Goal: Use online tool/utility: Utilize a website feature to perform a specific function

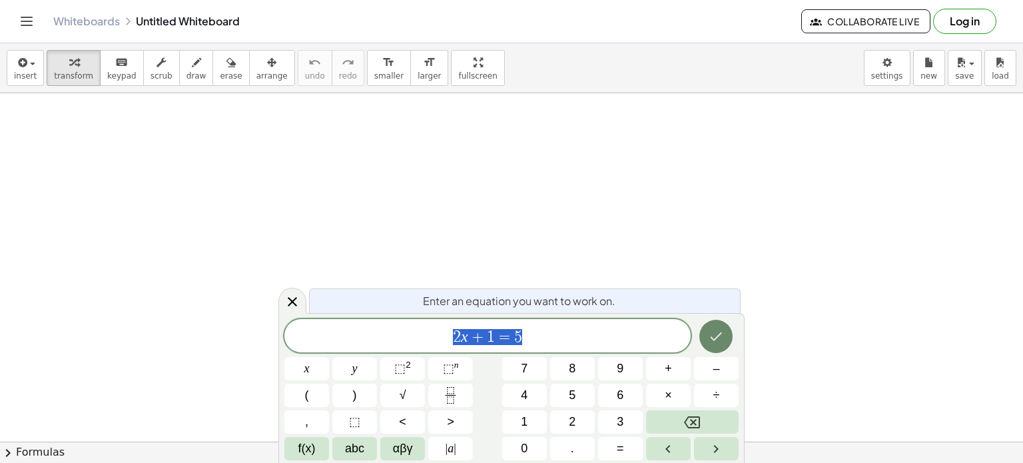
click at [716, 332] on icon "Done" at bounding box center [716, 336] width 16 height 16
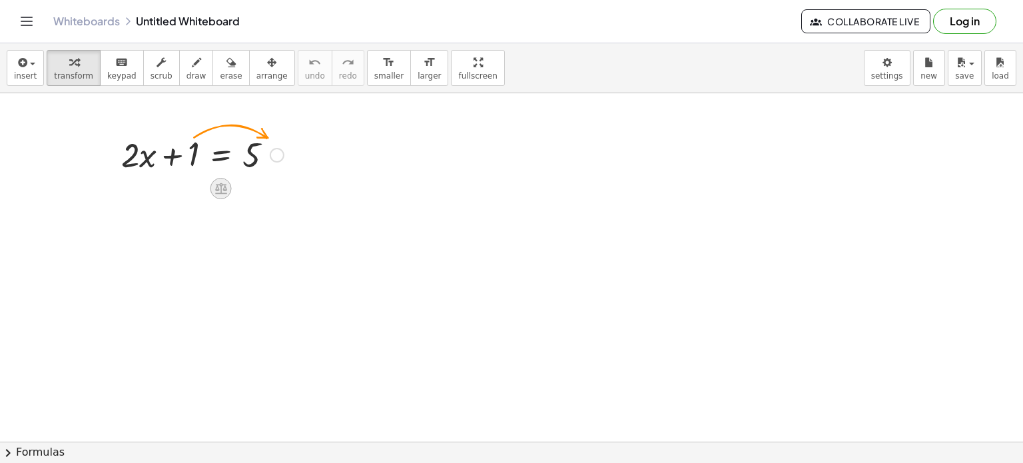
click at [220, 190] on icon at bounding box center [221, 188] width 12 height 11
click at [198, 190] on div "−" at bounding box center [194, 188] width 21 height 21
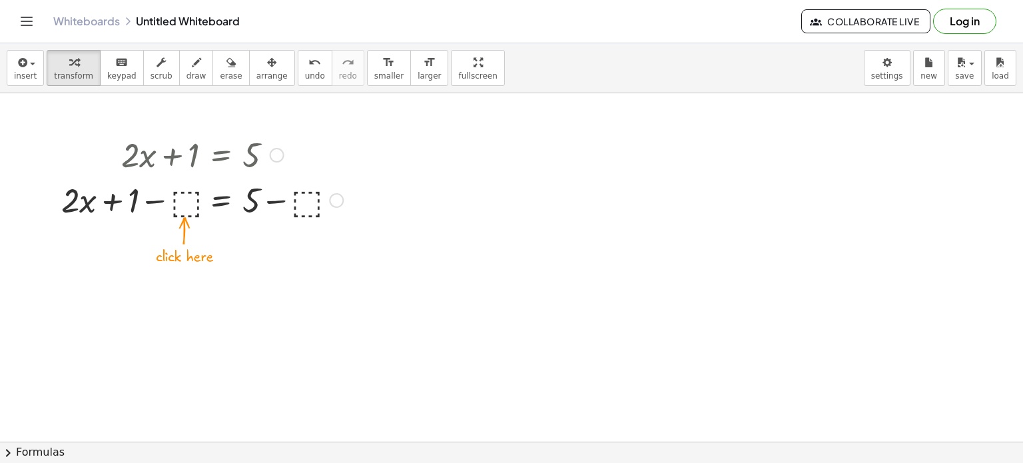
click at [178, 207] on div at bounding box center [202, 198] width 295 height 45
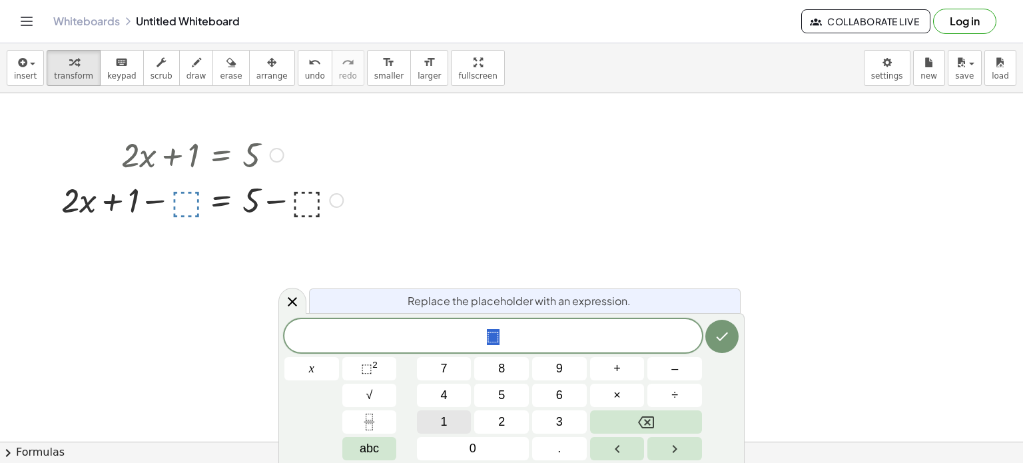
click at [450, 412] on button "1" at bounding box center [444, 421] width 55 height 23
click at [719, 340] on icon "Done" at bounding box center [723, 336] width 12 height 9
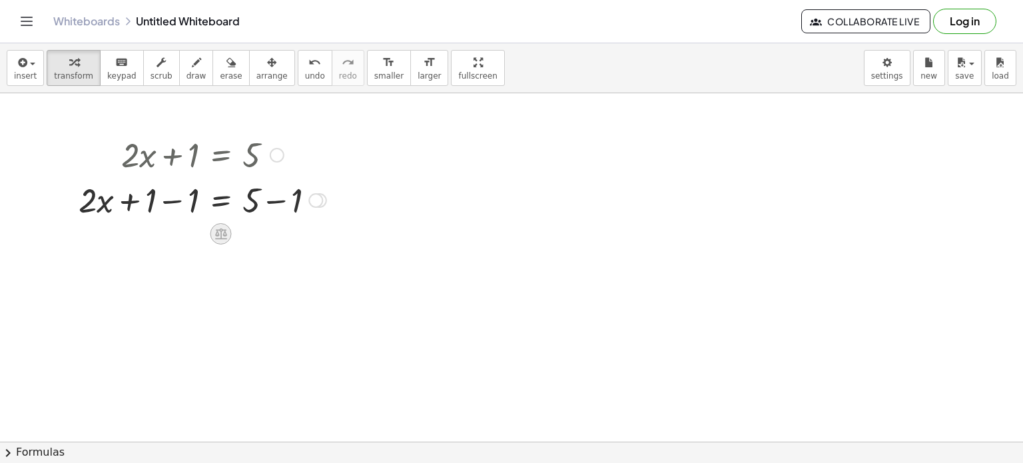
click at [224, 234] on icon at bounding box center [221, 233] width 12 height 11
click at [310, 199] on div at bounding box center [315, 200] width 15 height 15
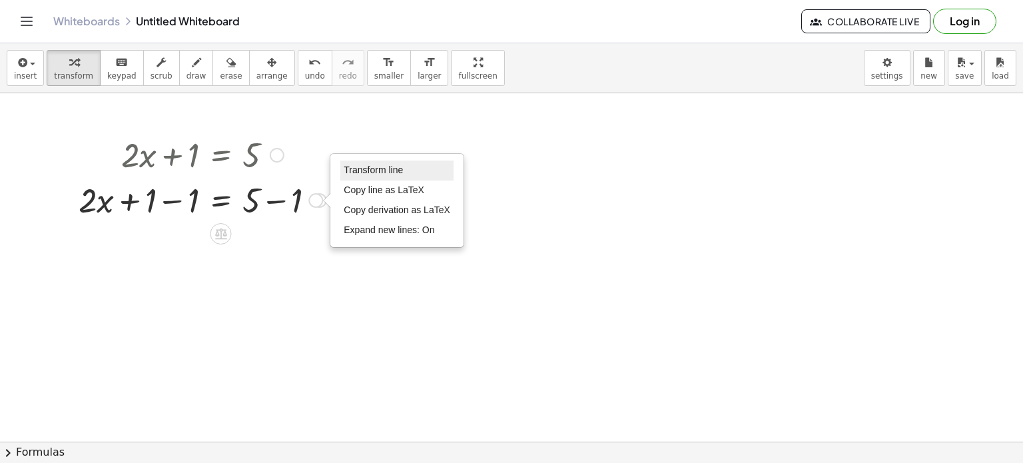
click at [396, 169] on span "Transform line" at bounding box center [373, 169] width 59 height 11
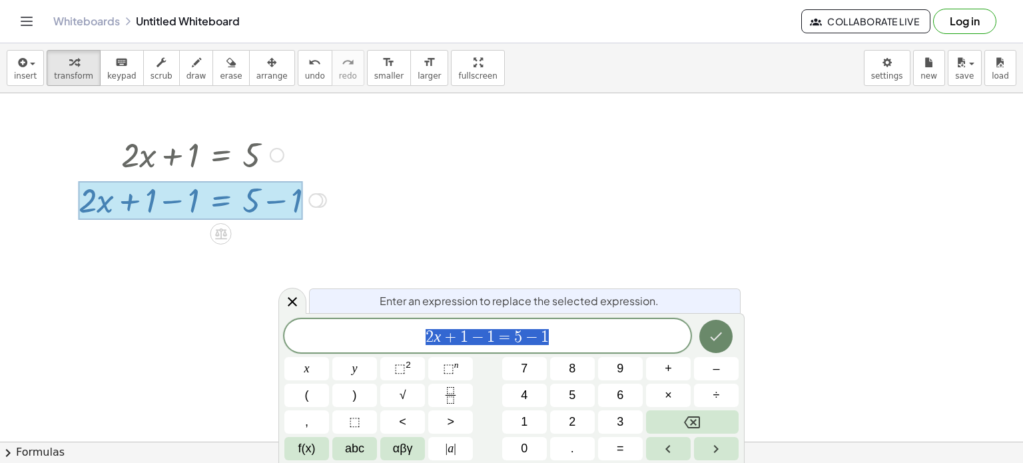
click at [712, 338] on icon "Done" at bounding box center [717, 336] width 12 height 9
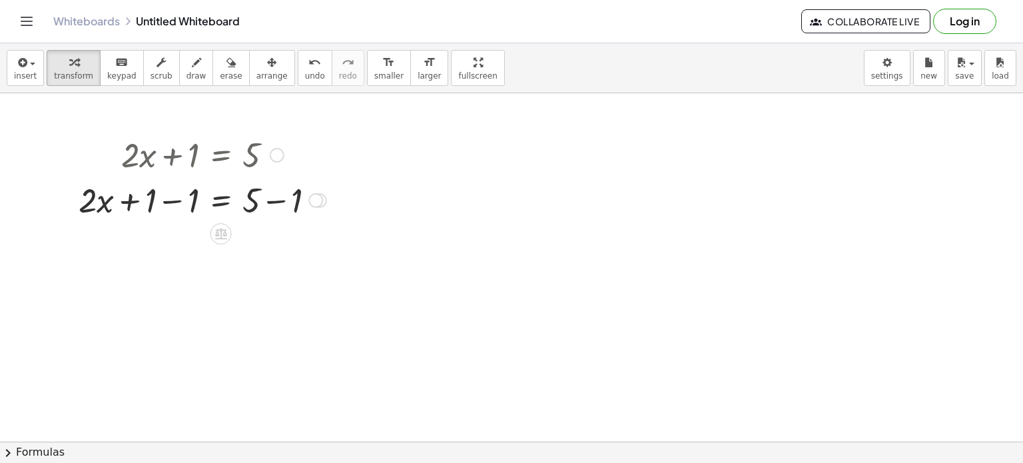
click at [281, 154] on div at bounding box center [277, 155] width 15 height 15
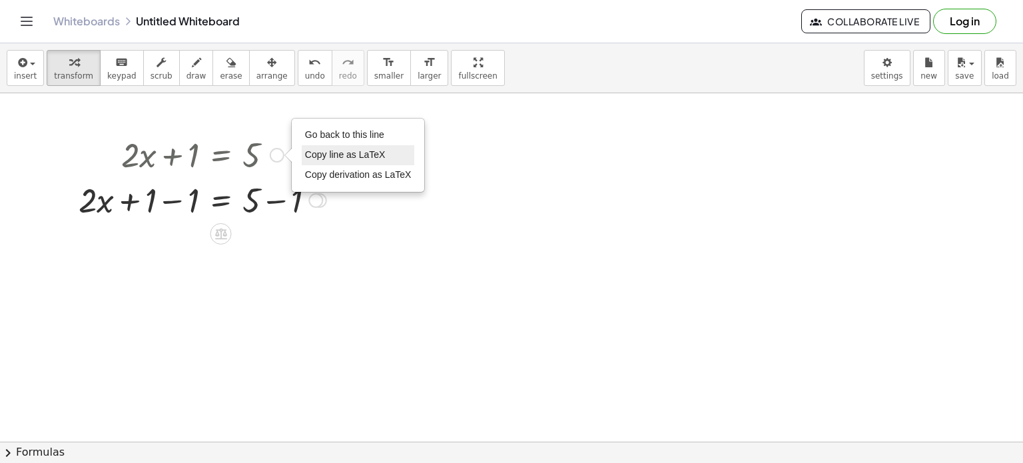
click at [336, 155] on span "Copy line as LaTeX" at bounding box center [345, 154] width 81 height 11
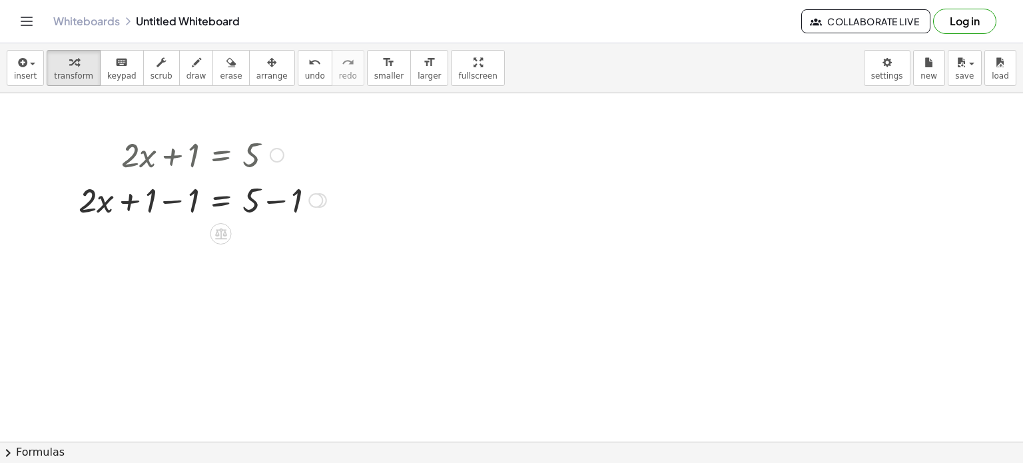
click at [319, 159] on div at bounding box center [202, 153] width 261 height 45
click at [276, 149] on div "Copied done" at bounding box center [277, 155] width 15 height 15
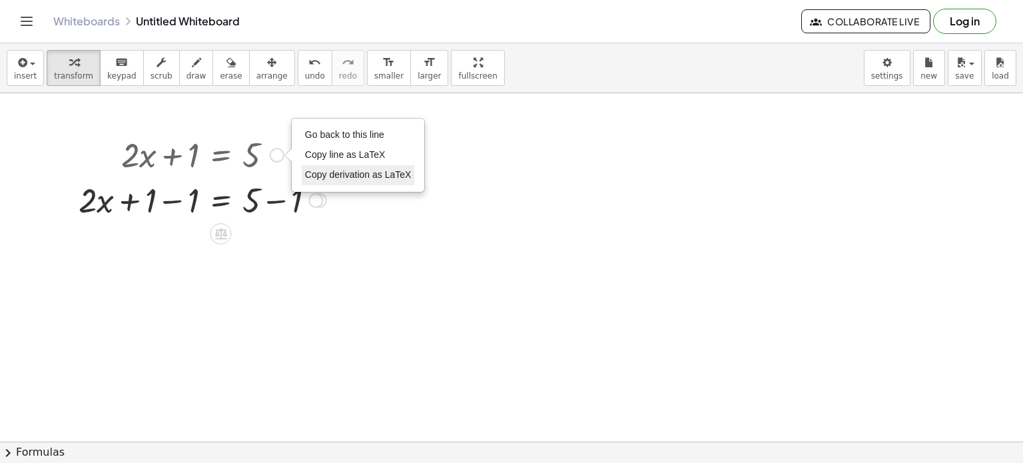
click at [376, 173] on span "Copy derivation as LaTeX" at bounding box center [358, 174] width 107 height 11
